Goal: Obtain resource: Obtain resource

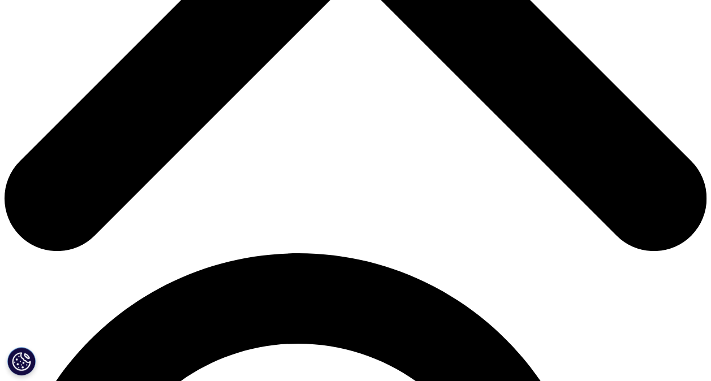
scroll to position [509, 0]
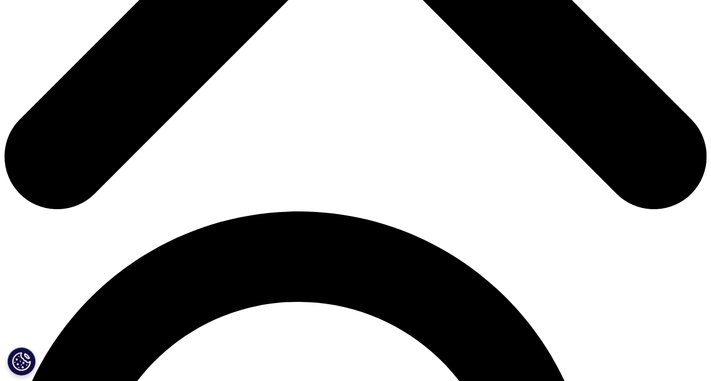
type input "m"
type input "[PERSON_NAME]"
type input "Marina"
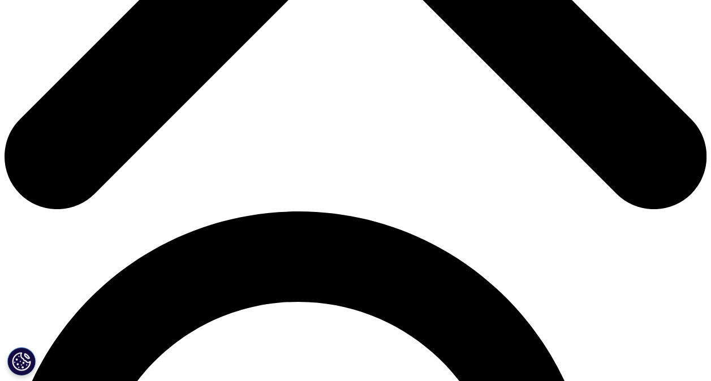
type input "[EMAIL_ADDRESS][PERSON_NAME][DOMAIN_NAME]"
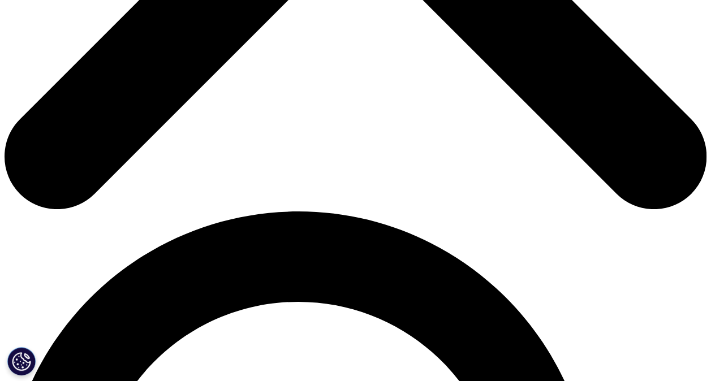
type input "S"
type input "TA Head"
type input "Novartis"
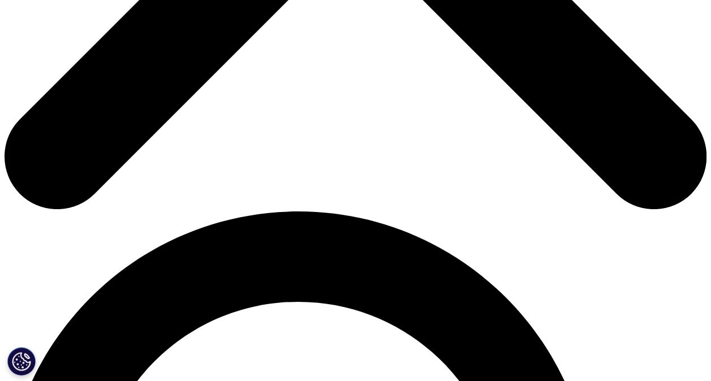
select select "[GEOGRAPHIC_DATA]"
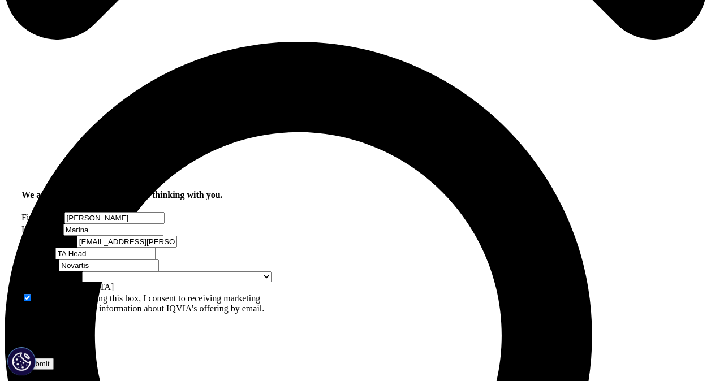
click at [54, 358] on input "Submit" at bounding box center [38, 364] width 32 height 12
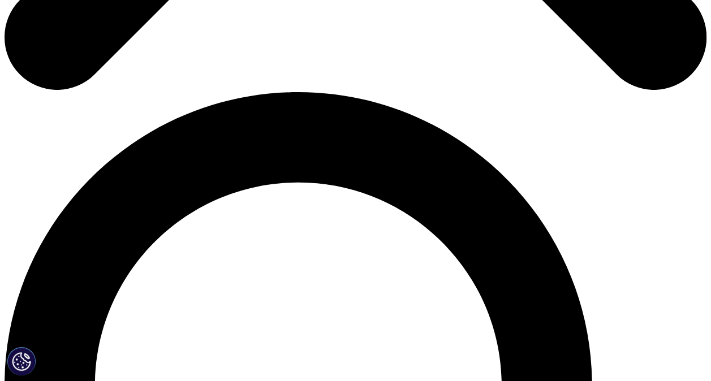
scroll to position [6, 6]
